Goal: Information Seeking & Learning: Check status

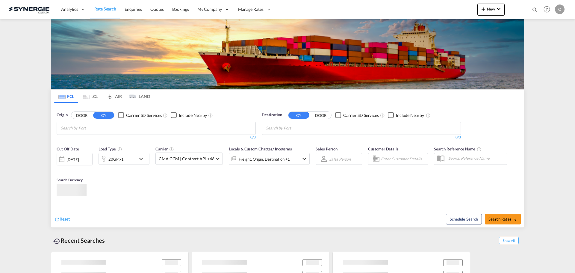
click at [538, 12] on div "Bookings Quotes Enquiries Help Resources Product Release O My Profile Logout" at bounding box center [547, 9] width 38 height 19
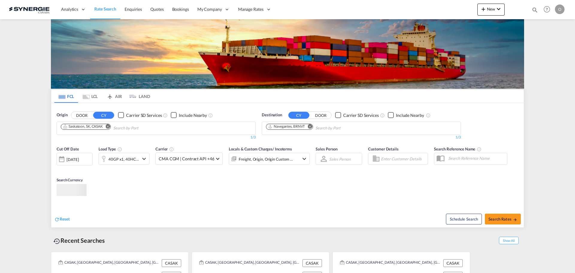
click at [534, 10] on md-icon "icon-magnify" at bounding box center [534, 10] width 7 height 7
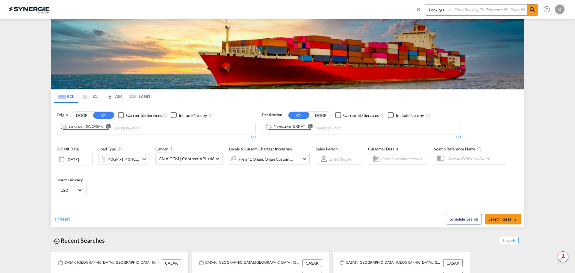
click at [434, 3] on div "Bookings Quotes Enquiries Help Resources Product Release O My Profile Logout" at bounding box center [489, 9] width 154 height 19
click at [435, 7] on select "Bookings Quotes Enquiries" at bounding box center [439, 9] width 28 height 11
select select "Quotes"
click at [425, 4] on select "Bookings Quotes Enquiries" at bounding box center [439, 9] width 28 height 11
click at [480, 9] on input at bounding box center [489, 9] width 75 height 10
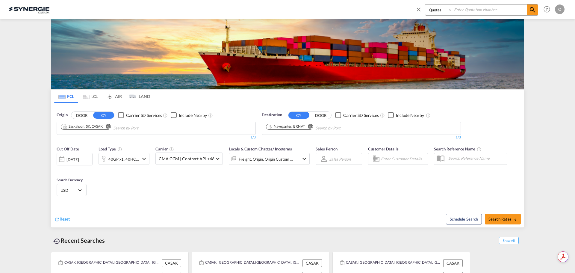
paste input "SYC000015132"
type input "SYC000015132"
click at [529, 10] on md-icon "icon-magnify" at bounding box center [532, 9] width 7 height 7
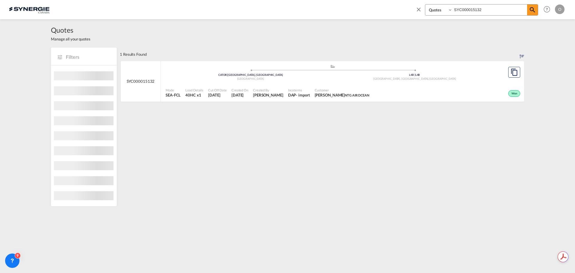
click at [283, 91] on span "Created By" at bounding box center [268, 90] width 30 height 4
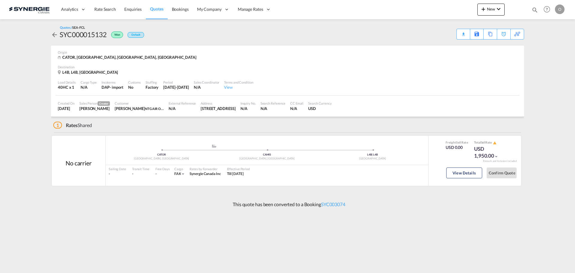
click at [382, 171] on div "Sailing Date - Transit Time - Free Days View - Cargo FAK | Rates by Forwarder S…" at bounding box center [267, 171] width 322 height 13
click at [472, 175] on button "View Details" at bounding box center [464, 172] width 36 height 11
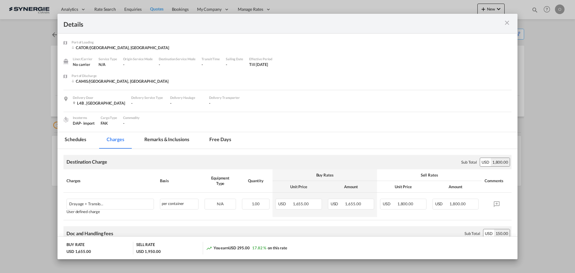
click at [152, 138] on md-tab-item "Remarks & Inclusions" at bounding box center [166, 140] width 59 height 16
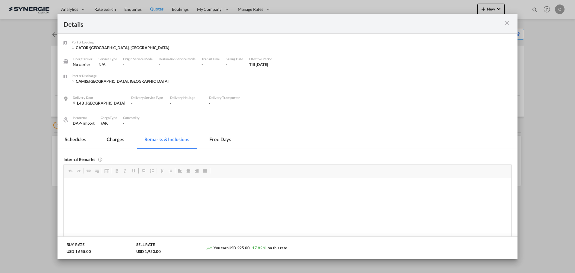
click at [120, 145] on md-tab-item "Charges" at bounding box center [115, 140] width 32 height 16
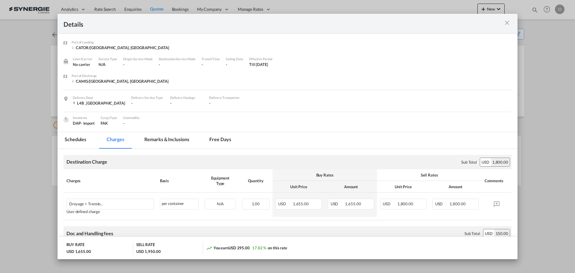
click at [512, 24] on div "Details" at bounding box center [287, 24] width 460 height 20
click at [510, 24] on md-icon "icon-close m-3 fg-AAA8AD cursor" at bounding box center [506, 22] width 7 height 7
